Goal: Task Accomplishment & Management: Use online tool/utility

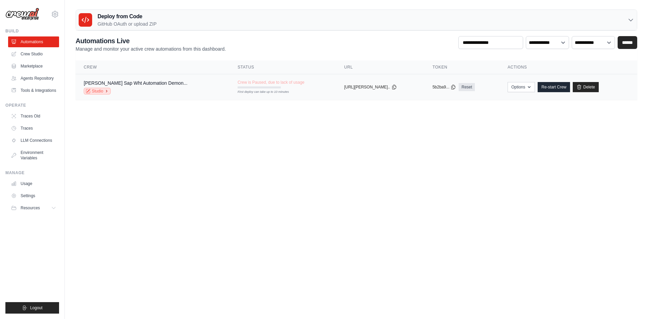
click at [97, 92] on link "Studio" at bounding box center [97, 91] width 27 height 7
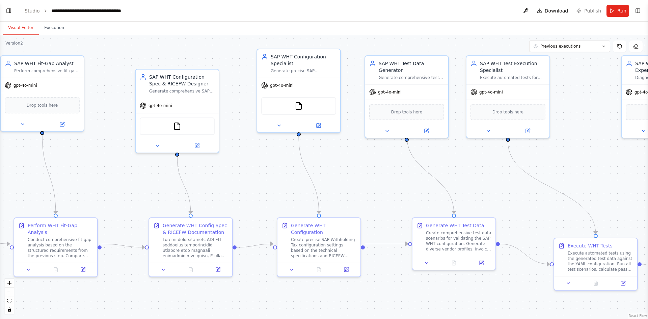
drag, startPoint x: 0, startPoint y: 0, endPoint x: 259, endPoint y: 219, distance: 338.6
click at [259, 219] on div ".deletable-edge-delete-btn { width: 20px; height: 20px; border: 0px solid #ffff…" at bounding box center [324, 177] width 648 height 284
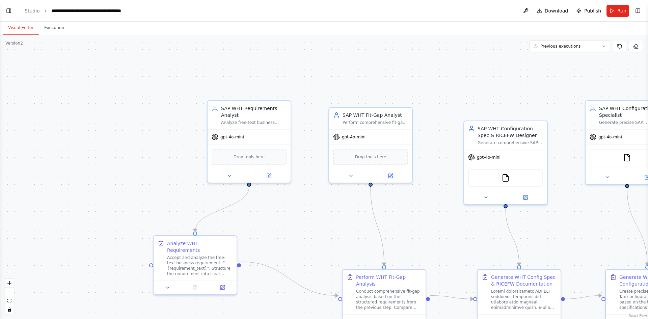
drag, startPoint x: 128, startPoint y: 191, endPoint x: 304, endPoint y: 196, distance: 176.0
click at [304, 196] on div ".deletable-edge-delete-btn { width: 20px; height: 20px; border: 0px solid #ffff…" at bounding box center [324, 177] width 648 height 284
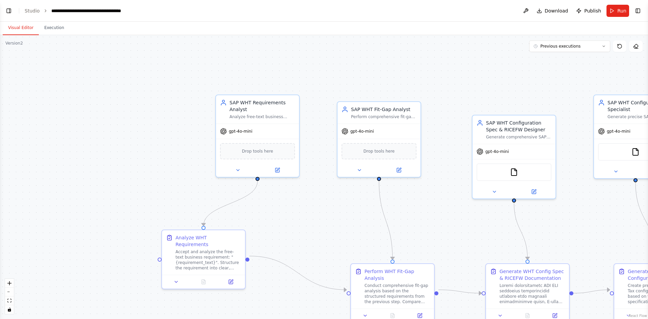
scroll to position [3371, 0]
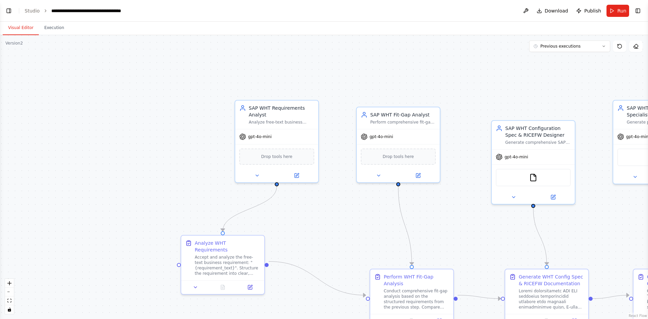
drag, startPoint x: 164, startPoint y: 180, endPoint x: 37, endPoint y: 171, distance: 127.3
click at [37, 171] on div ".deletable-edge-delete-btn { width: 20px; height: 20px; border: 0px solid #ffff…" at bounding box center [324, 177] width 648 height 284
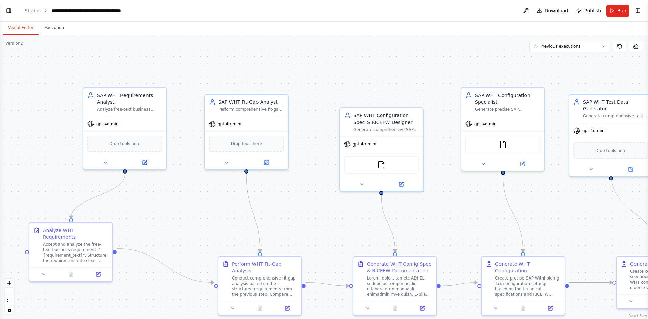
drag, startPoint x: 205, startPoint y: 201, endPoint x: 180, endPoint y: 197, distance: 25.3
click at [180, 197] on div ".deletable-edge-delete-btn { width: 20px; height: 20px; border: 0px solid #ffff…" at bounding box center [324, 177] width 648 height 284
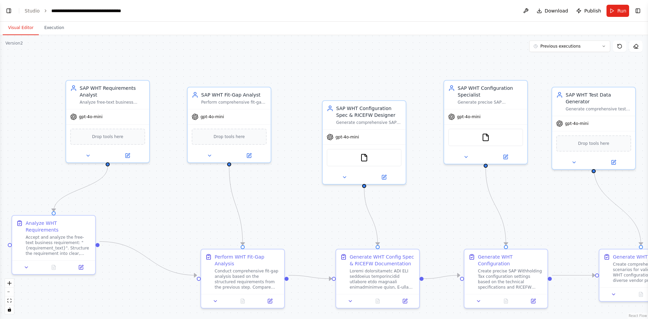
drag, startPoint x: 322, startPoint y: 230, endPoint x: 305, endPoint y: 223, distance: 18.3
click at [305, 223] on div ".deletable-edge-delete-btn { width: 20px; height: 20px; border: 0px solid #ffff…" at bounding box center [324, 177] width 648 height 284
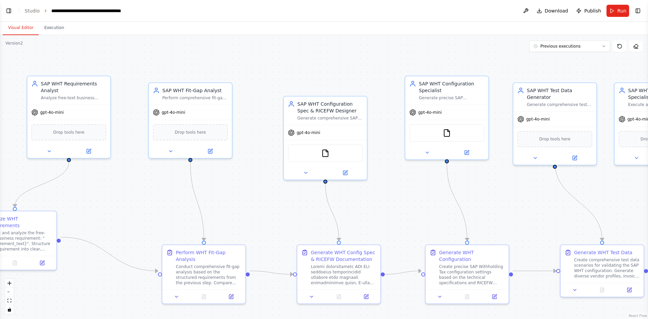
drag, startPoint x: 173, startPoint y: 199, endPoint x: 134, endPoint y: 194, distance: 39.1
click at [134, 194] on div ".deletable-edge-delete-btn { width: 20px; height: 20px; border: 0px solid #ffff…" at bounding box center [324, 177] width 648 height 284
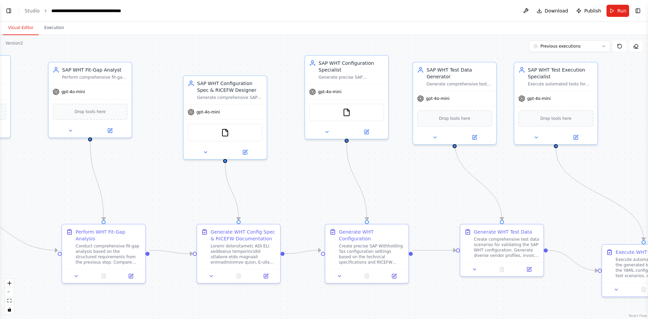
drag, startPoint x: 229, startPoint y: 192, endPoint x: 127, endPoint y: 172, distance: 103.7
click at [127, 172] on div ".deletable-edge-delete-btn { width: 20px; height: 20px; border: 0px solid #ffff…" at bounding box center [324, 177] width 648 height 284
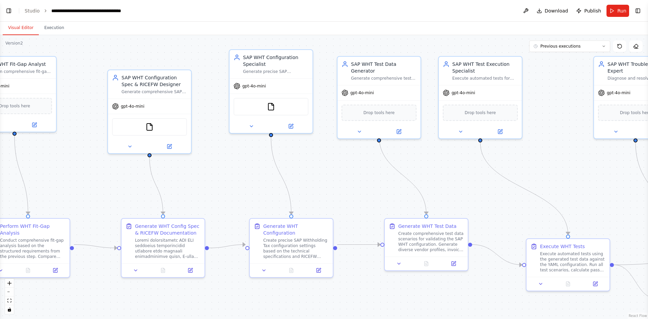
drag, startPoint x: 293, startPoint y: 183, endPoint x: 219, endPoint y: 177, distance: 75.2
click at [219, 177] on div ".deletable-edge-delete-btn { width: 20px; height: 20px; border: 0px solid #ffff…" at bounding box center [324, 177] width 648 height 284
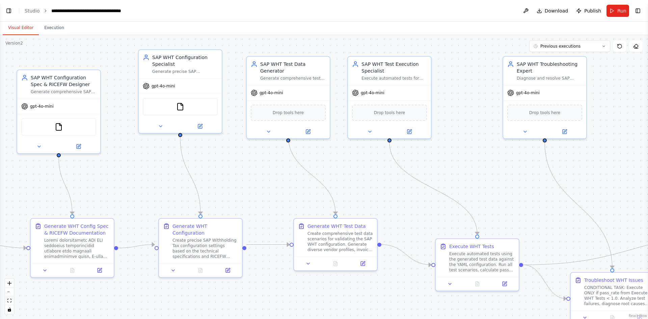
drag, startPoint x: 321, startPoint y: 135, endPoint x: 230, endPoint y: 135, distance: 90.9
click at [230, 135] on div ".deletable-edge-delete-btn { width: 20px; height: 20px; border: 0px solid #ffff…" at bounding box center [324, 177] width 648 height 284
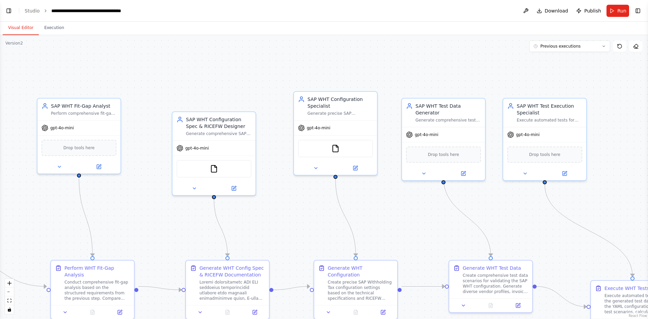
drag, startPoint x: 218, startPoint y: 161, endPoint x: 387, endPoint y: 204, distance: 174.4
click at [387, 204] on div ".deletable-edge-delete-btn { width: 20px; height: 20px; border: 0px solid #ffff…" at bounding box center [324, 177] width 648 height 284
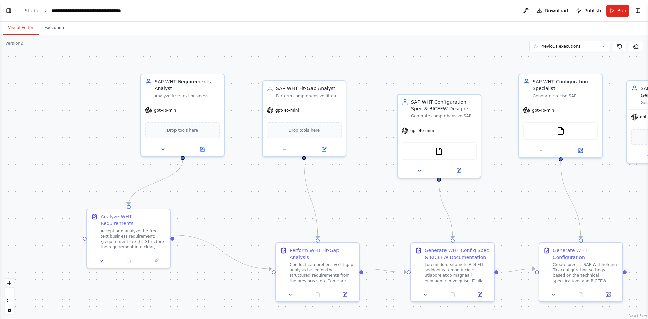
drag, startPoint x: 137, startPoint y: 195, endPoint x: 331, endPoint y: 182, distance: 194.0
click at [339, 181] on div ".deletable-edge-delete-btn { width: 20px; height: 20px; border: 0px solid #ffff…" at bounding box center [324, 177] width 648 height 284
